Goal: Communication & Community: Answer question/provide support

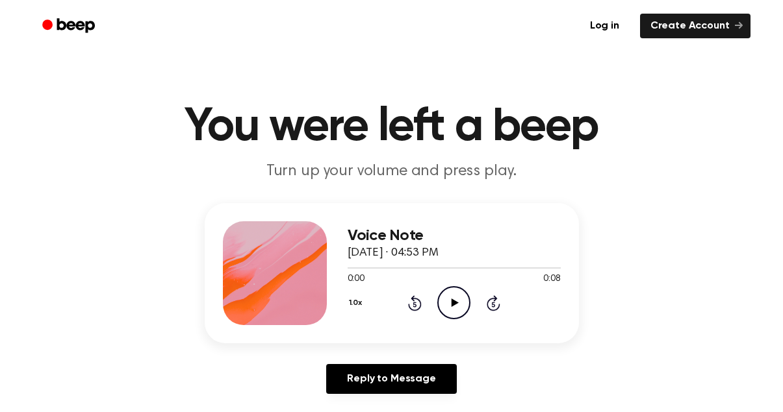
click at [457, 299] on icon "Play Audio" at bounding box center [453, 302] width 33 height 33
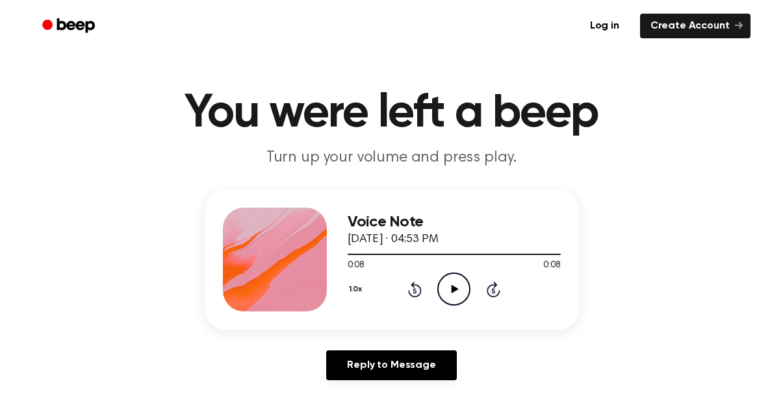
scroll to position [13, 0]
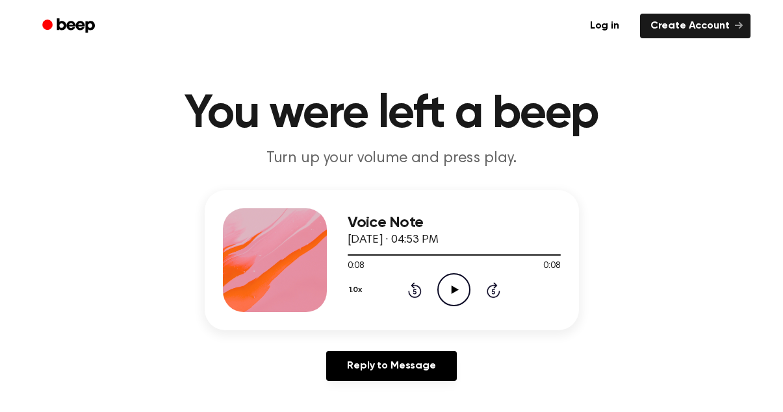
click at [413, 289] on icon at bounding box center [414, 291] width 3 height 5
click at [453, 283] on icon "Play Audio" at bounding box center [453, 289] width 33 height 33
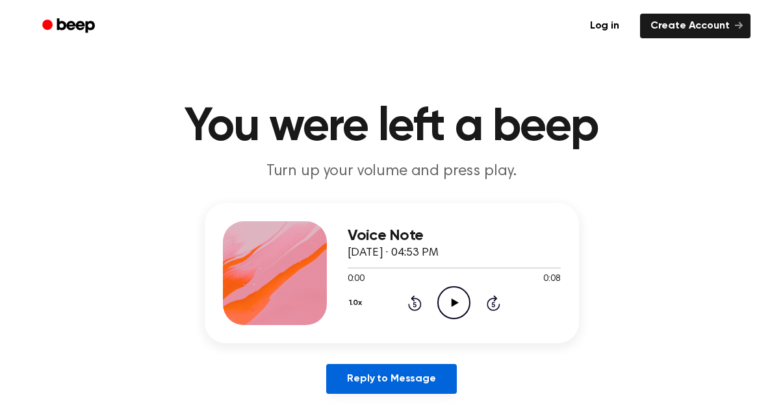
click at [388, 383] on link "Reply to Message" at bounding box center [391, 379] width 130 height 30
